Goal: Transaction & Acquisition: Purchase product/service

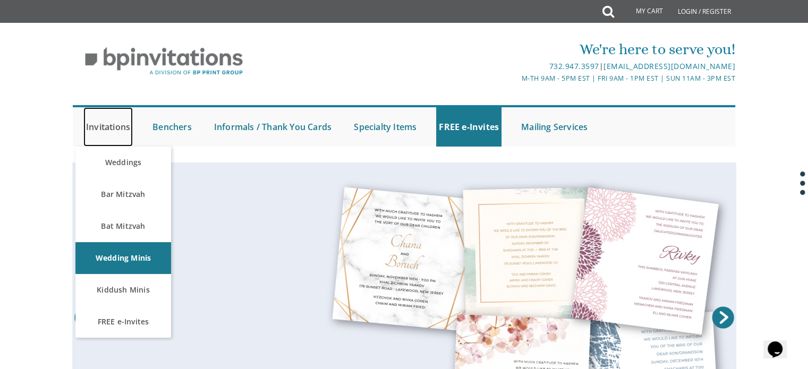
click at [123, 124] on link "Invitations" at bounding box center [107, 126] width 49 height 39
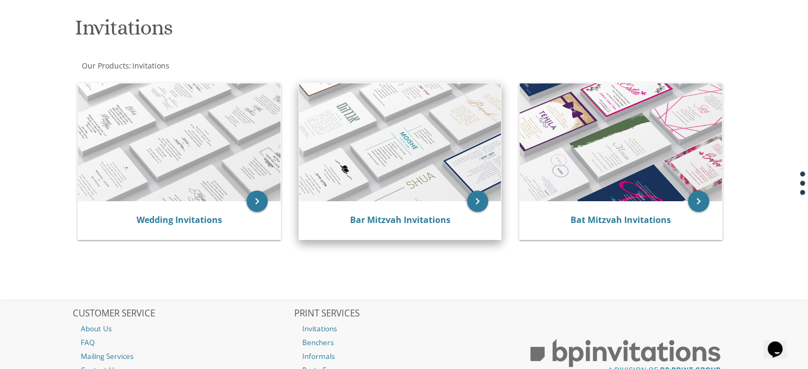
click at [417, 182] on img at bounding box center [400, 142] width 202 height 118
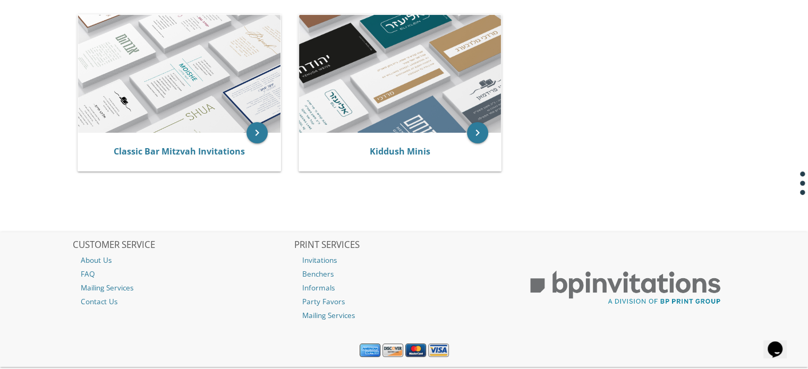
scroll to position [260, 0]
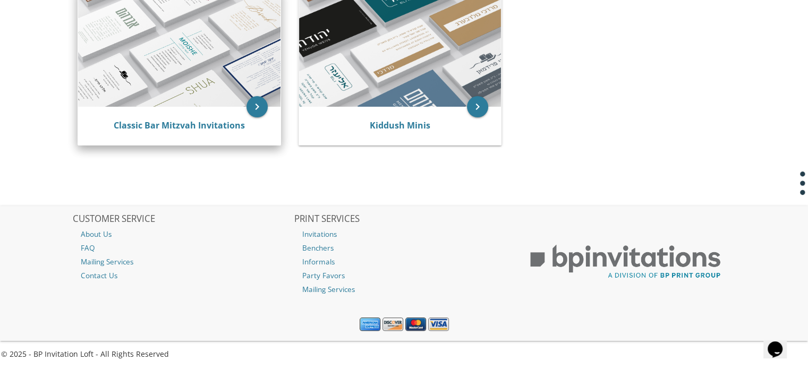
click at [230, 79] on img at bounding box center [179, 48] width 202 height 118
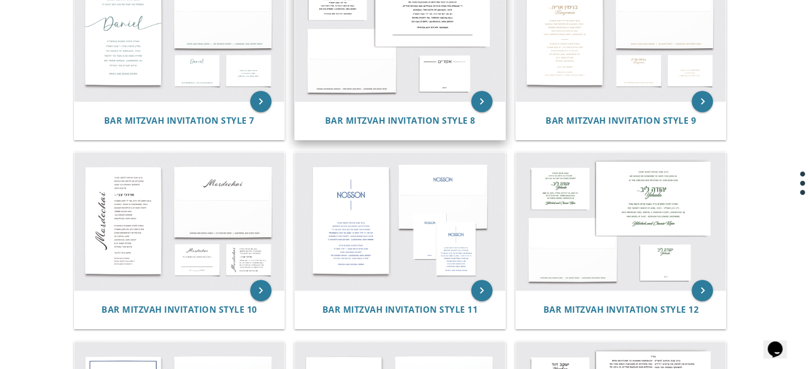
scroll to position [649, 0]
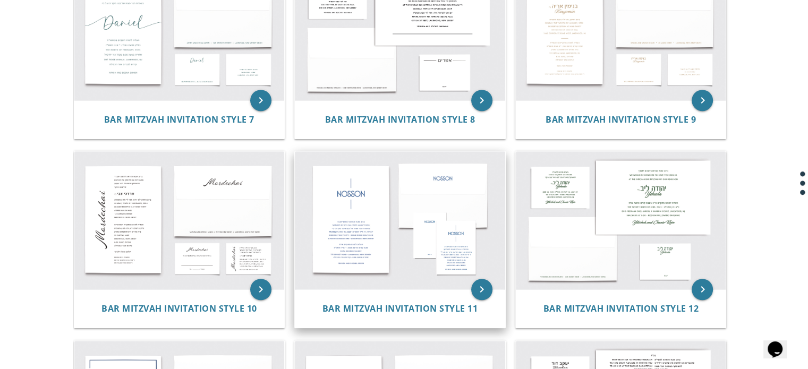
click at [425, 240] on img at bounding box center [400, 220] width 210 height 138
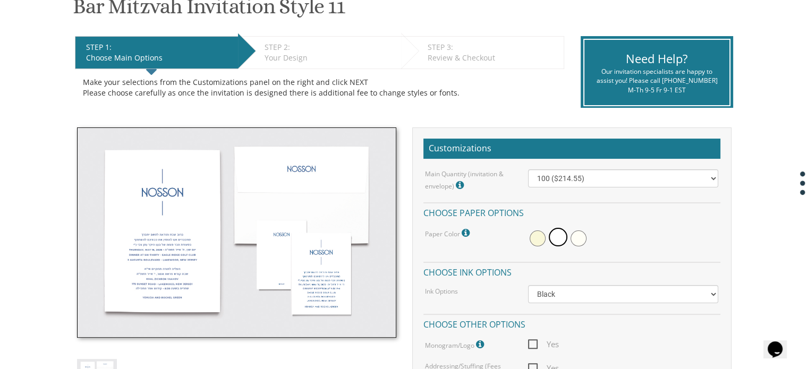
scroll to position [189, 0]
click at [535, 240] on span at bounding box center [538, 239] width 16 height 16
click at [554, 236] on span at bounding box center [560, 239] width 16 height 16
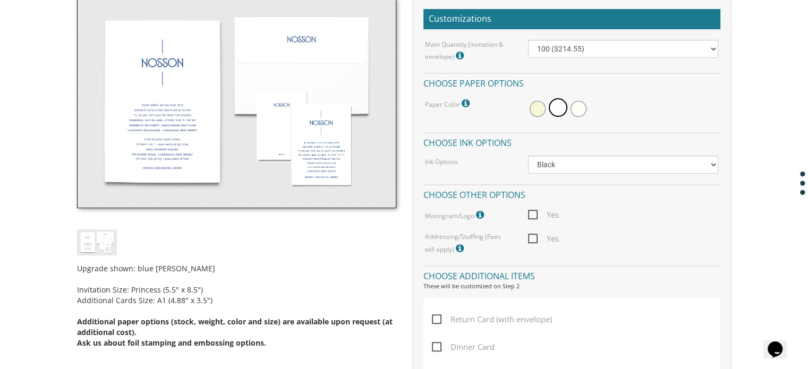
scroll to position [0, 0]
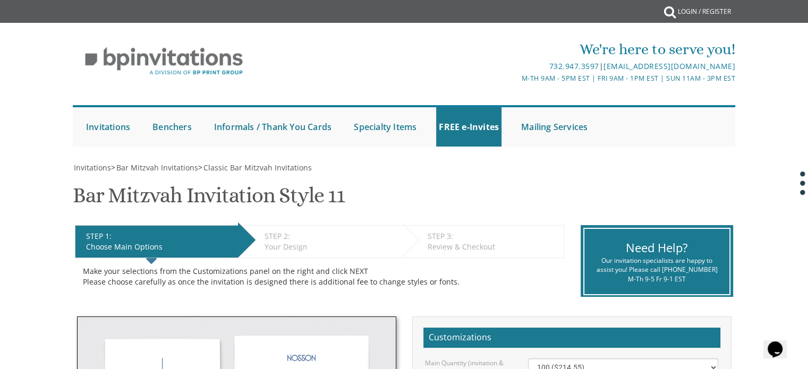
click at [292, 235] on div "STEP 2: EDIT" at bounding box center [330, 236] width 131 height 11
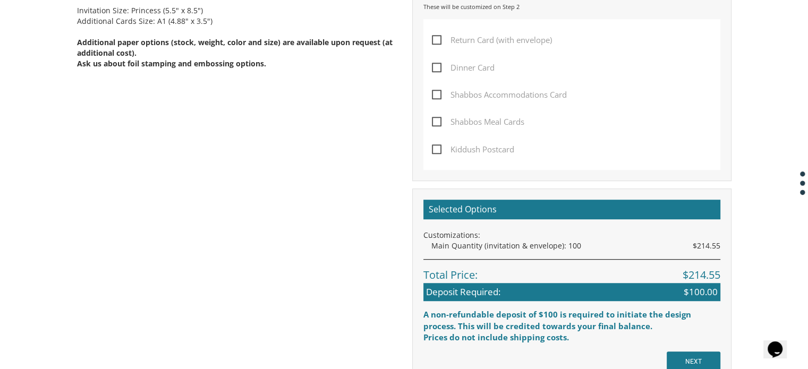
scroll to position [773, 0]
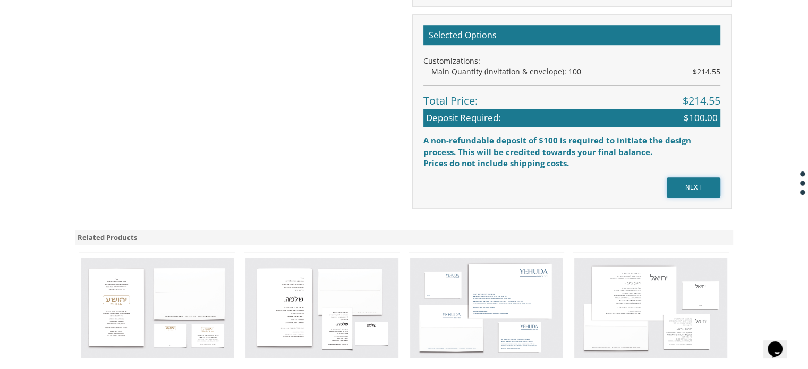
click at [690, 184] on input "NEXT" at bounding box center [694, 188] width 54 height 20
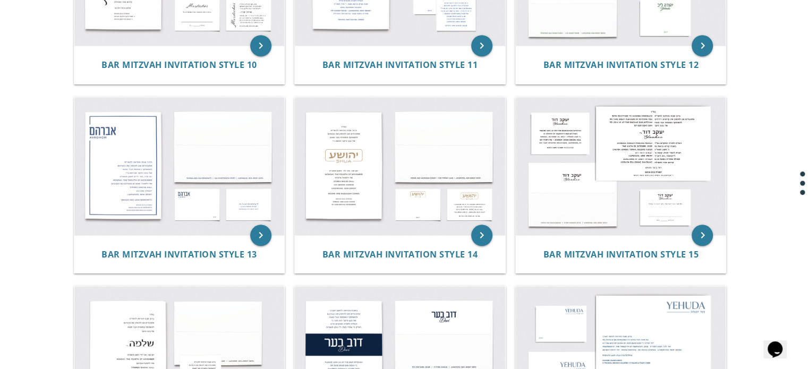
scroll to position [914, 0]
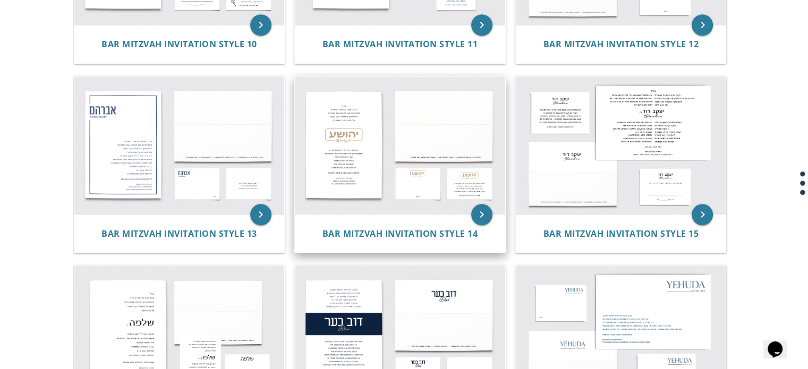
click at [358, 191] on img at bounding box center [400, 146] width 210 height 138
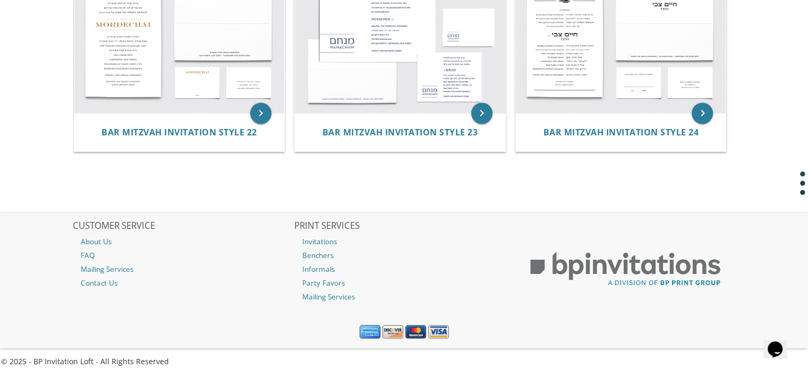
scroll to position [1584, 0]
